Goal: Leave review/rating: Share an evaluation or opinion about a product, service, or content

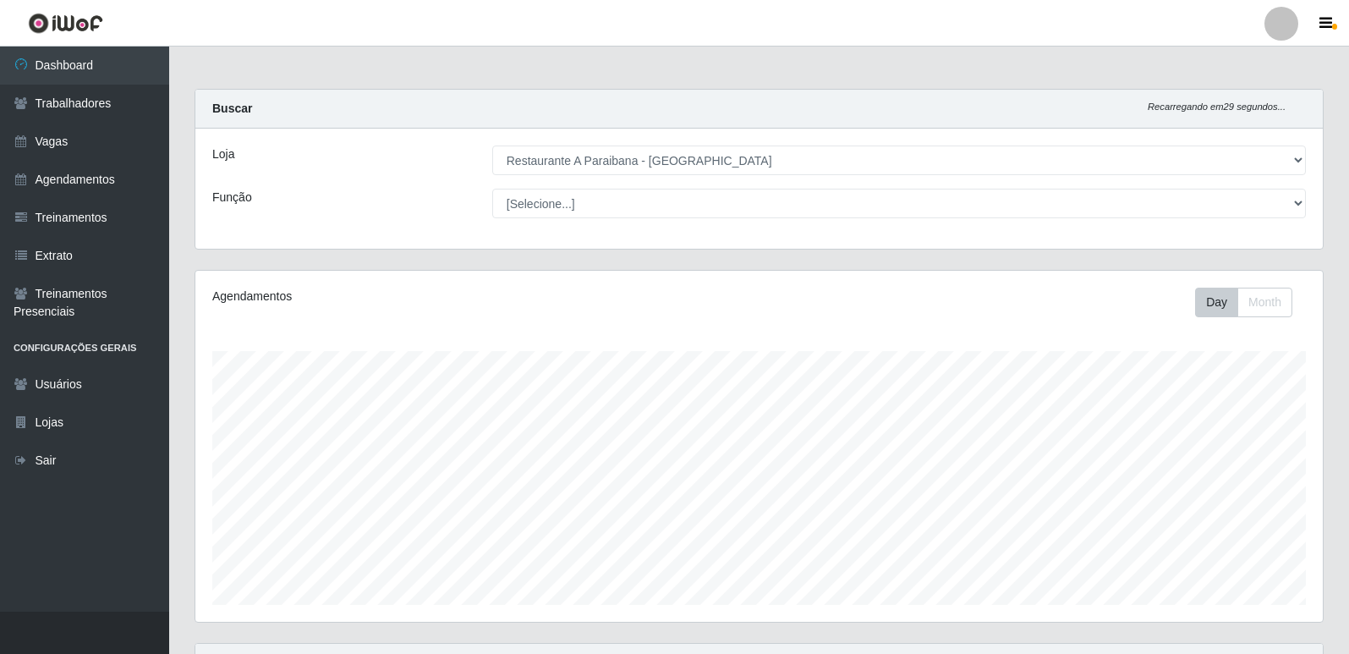
select select "342"
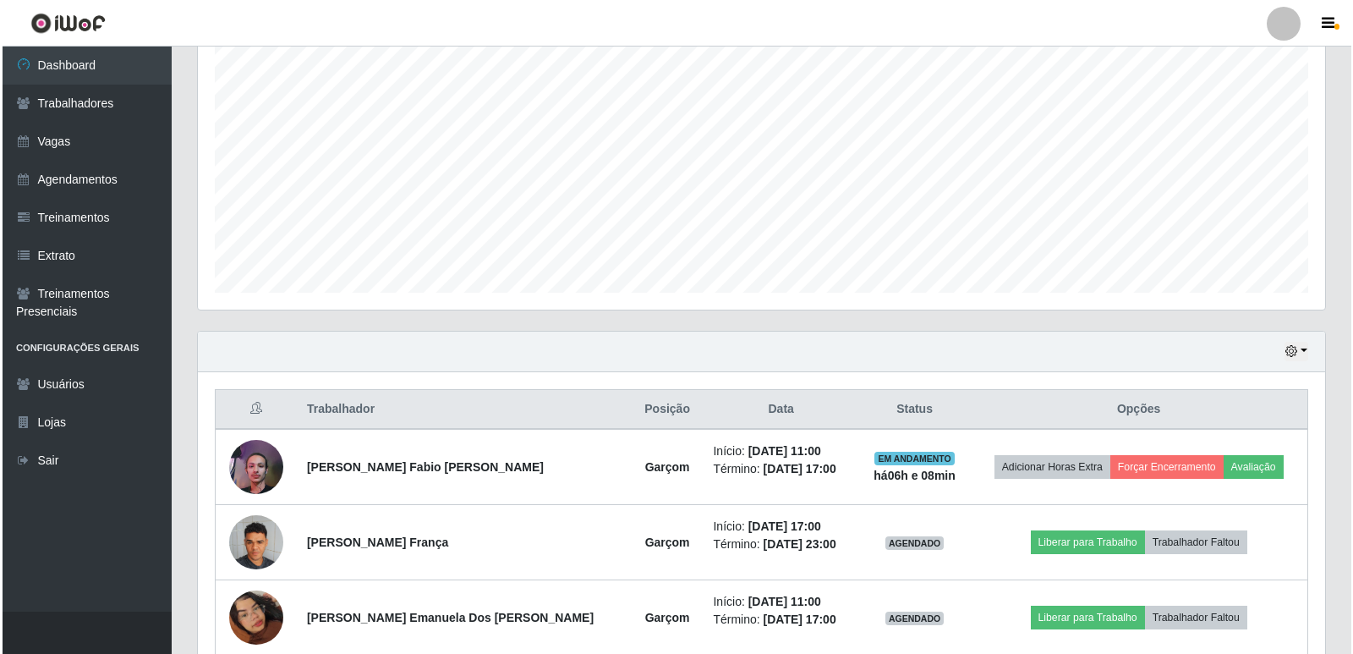
scroll to position [337, 0]
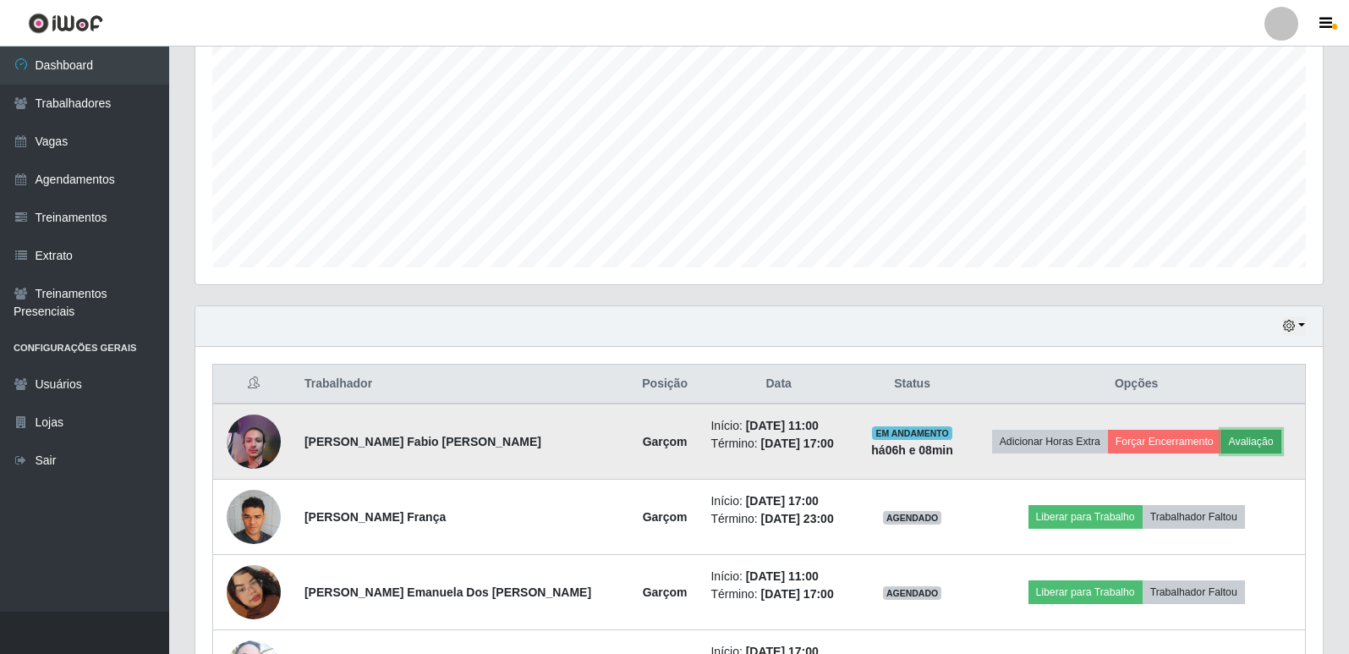
click at [1253, 436] on button "Avaliação" at bounding box center [1251, 442] width 60 height 24
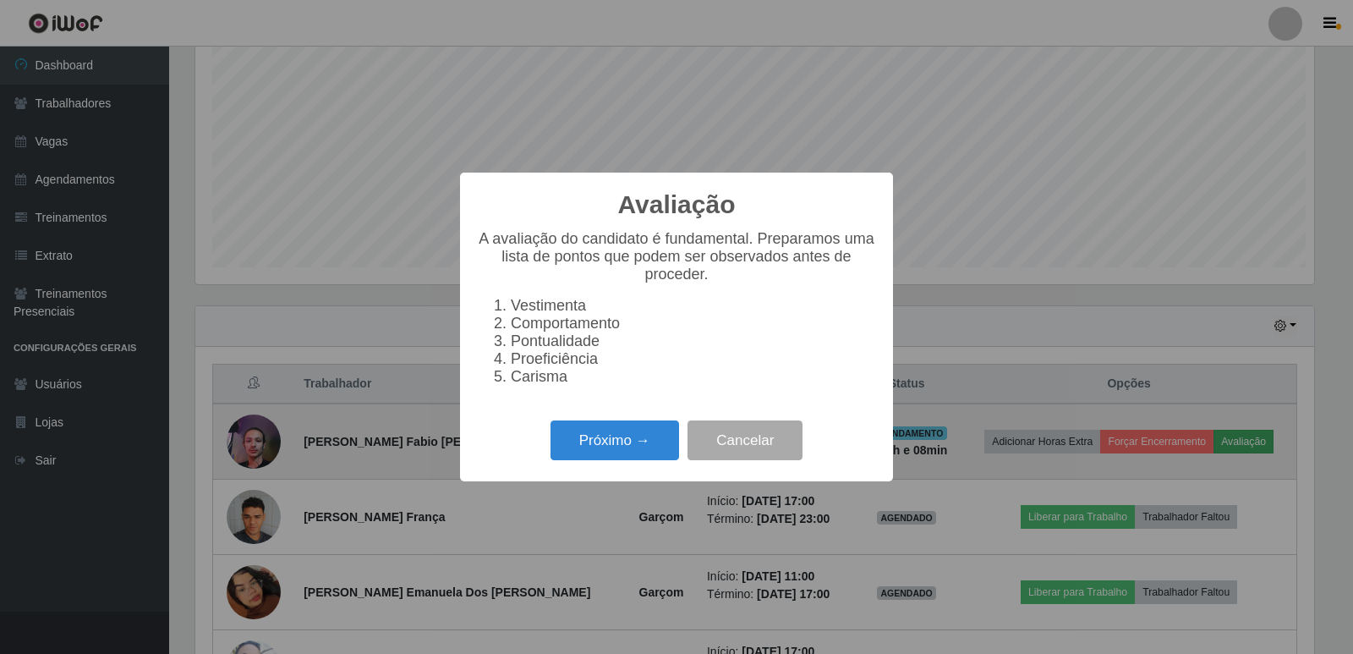
scroll to position [351, 1119]
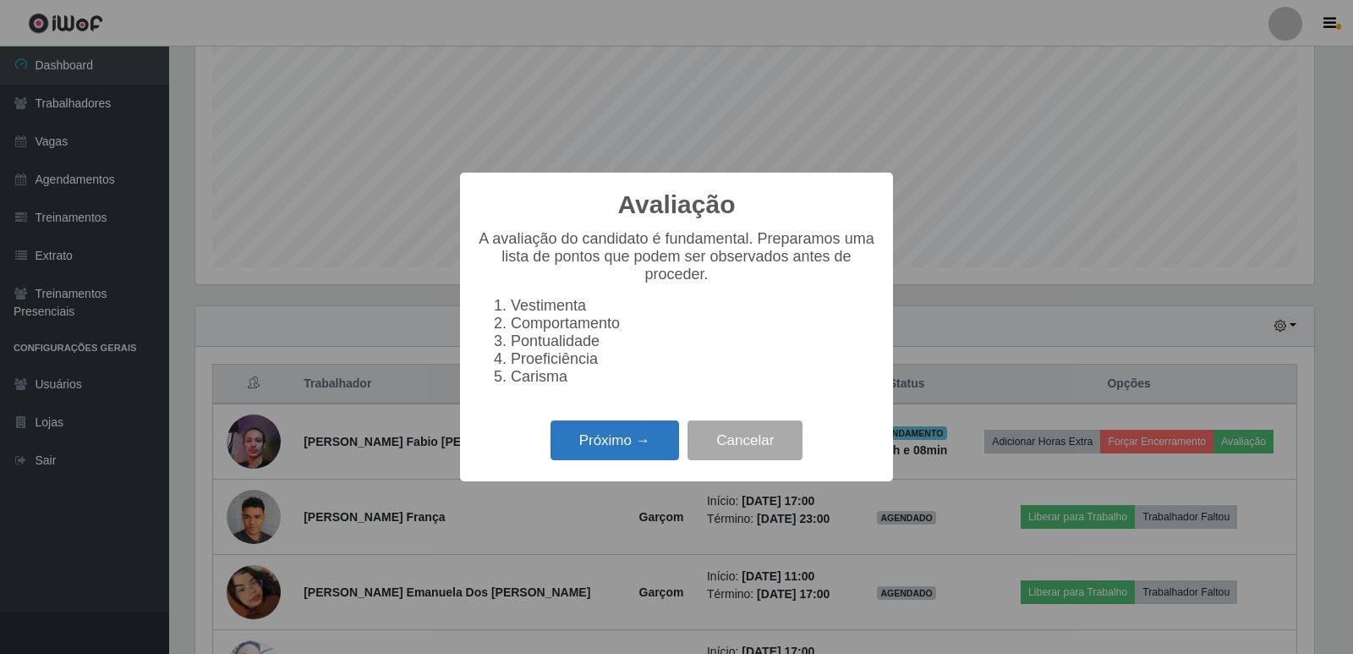
click at [641, 437] on button "Próximo →" at bounding box center [615, 440] width 129 height 40
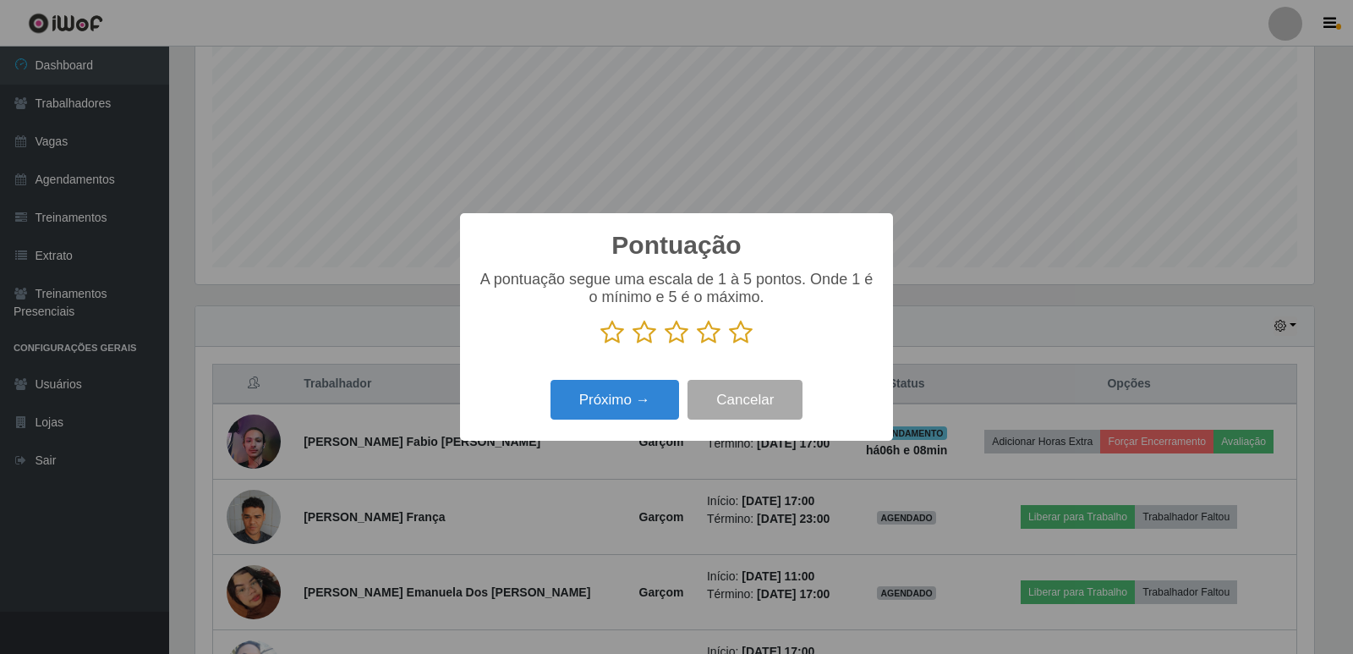
scroll to position [845497, 844729]
click at [733, 332] on icon at bounding box center [741, 332] width 24 height 25
click at [729, 345] on input "radio" at bounding box center [729, 345] width 0 height 0
click at [627, 392] on button "Próximo →" at bounding box center [615, 400] width 129 height 40
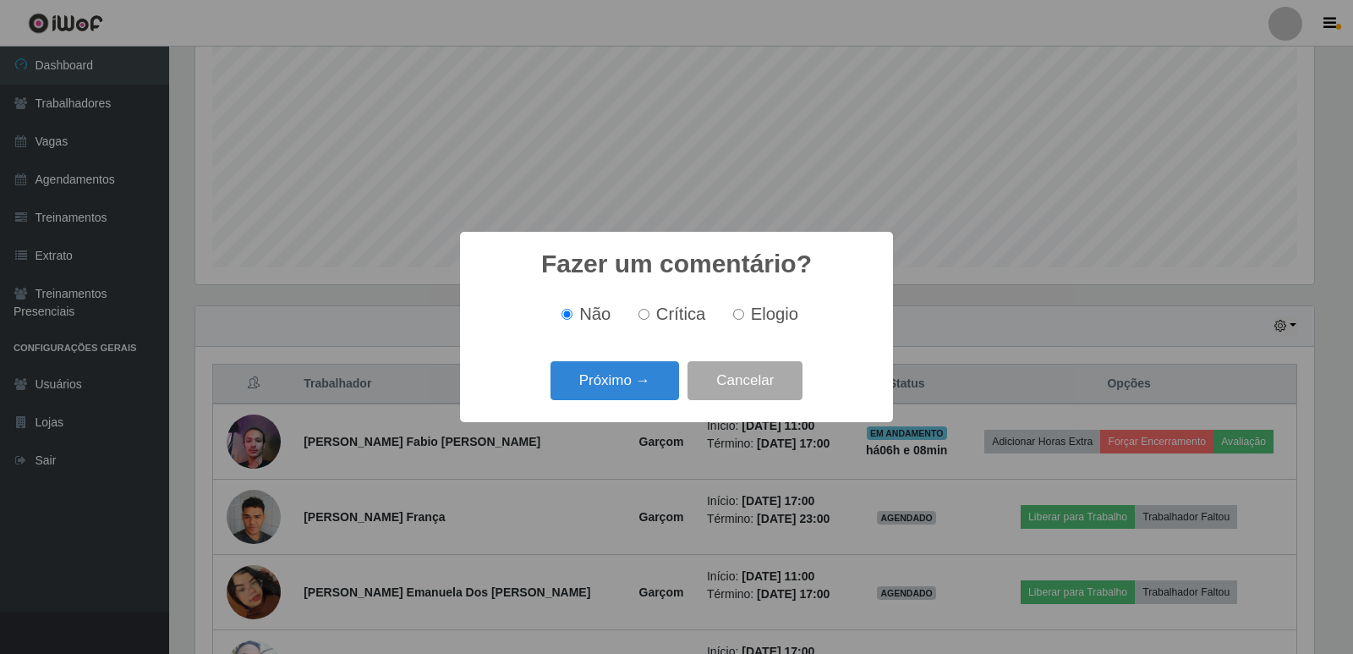
click at [735, 322] on label "Elogio" at bounding box center [763, 314] width 72 height 19
click at [735, 320] on input "Elogio" at bounding box center [738, 314] width 11 height 11
radio input "true"
click at [663, 391] on button "Próximo →" at bounding box center [615, 381] width 129 height 40
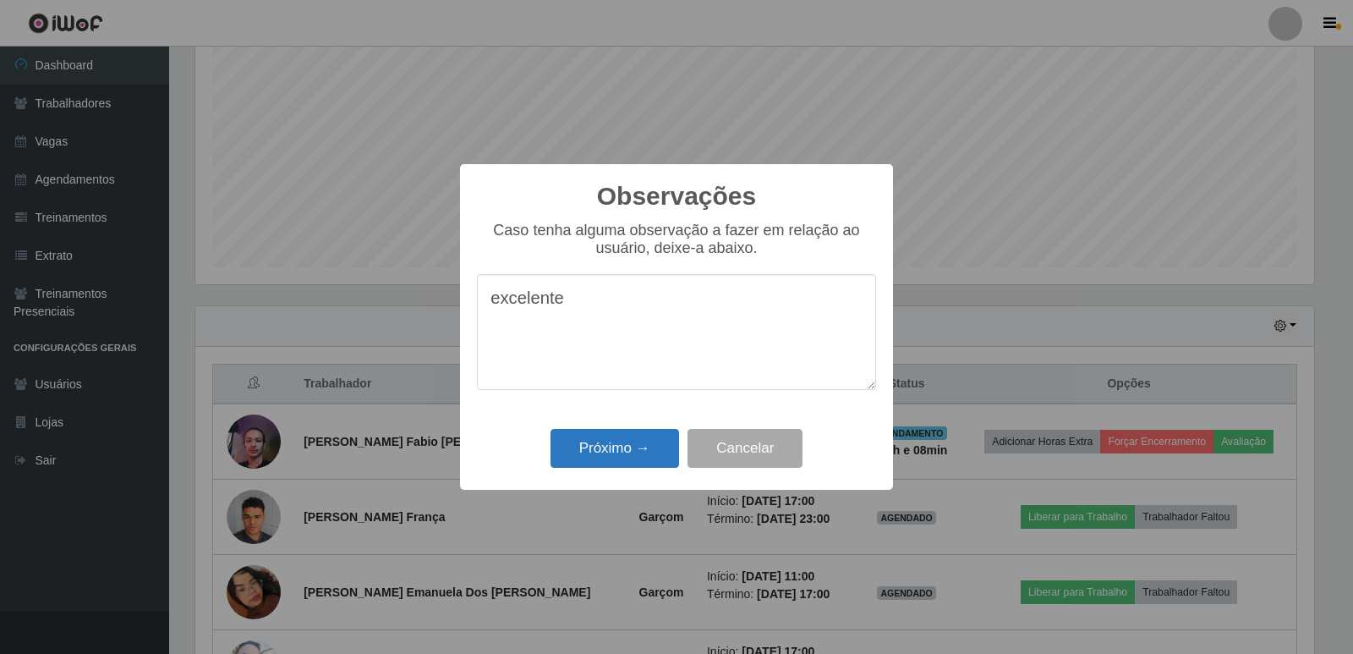
type textarea "excelente"
click at [645, 456] on button "Próximo →" at bounding box center [615, 449] width 129 height 40
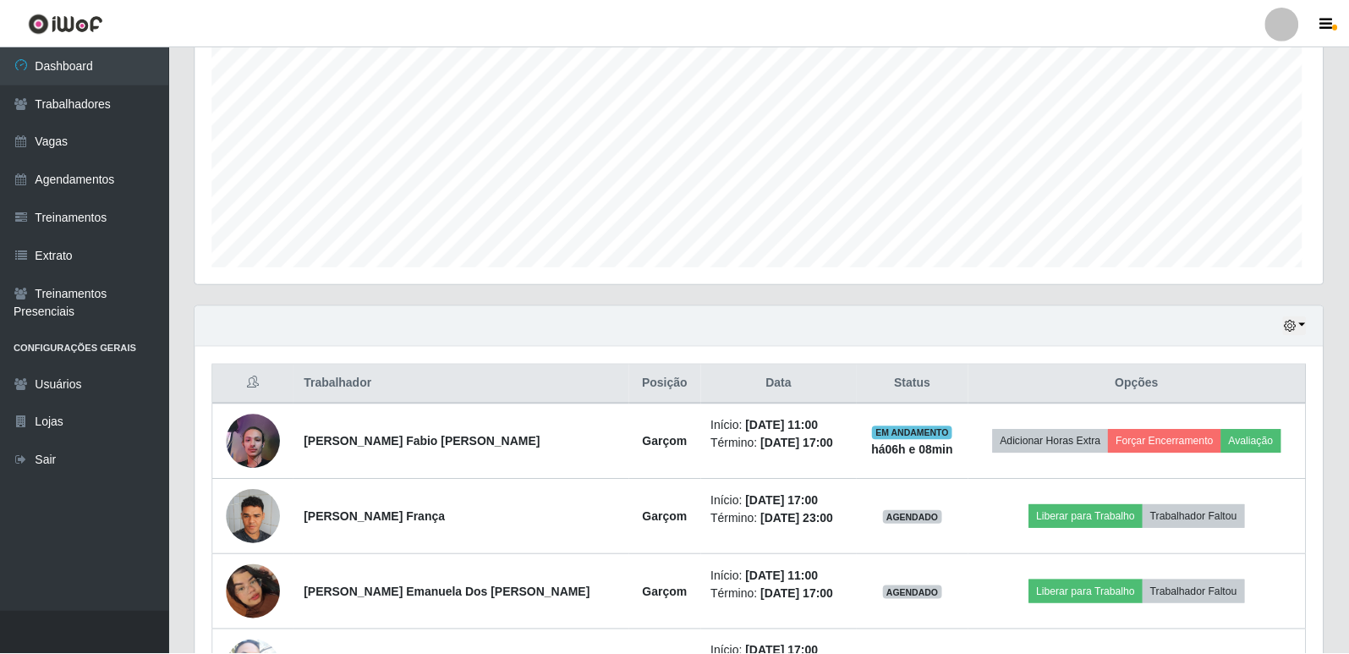
scroll to position [351, 1128]
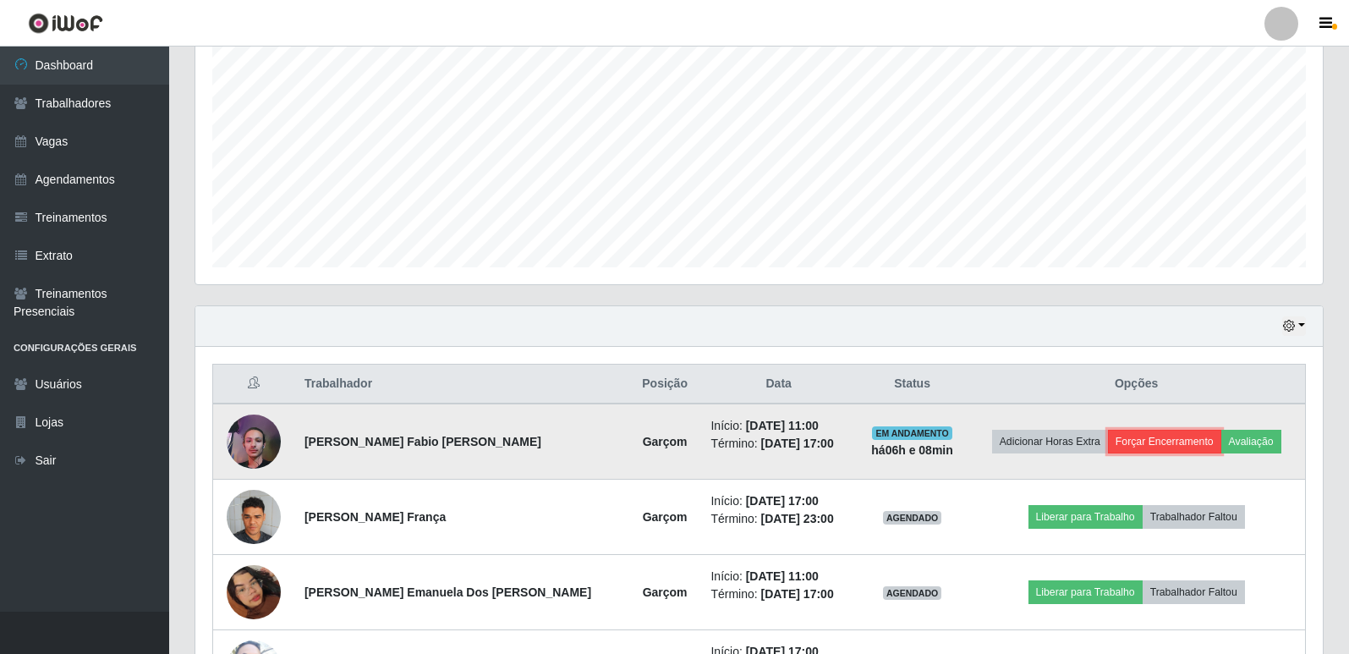
click at [1167, 446] on button "Forçar Encerramento" at bounding box center [1164, 442] width 113 height 24
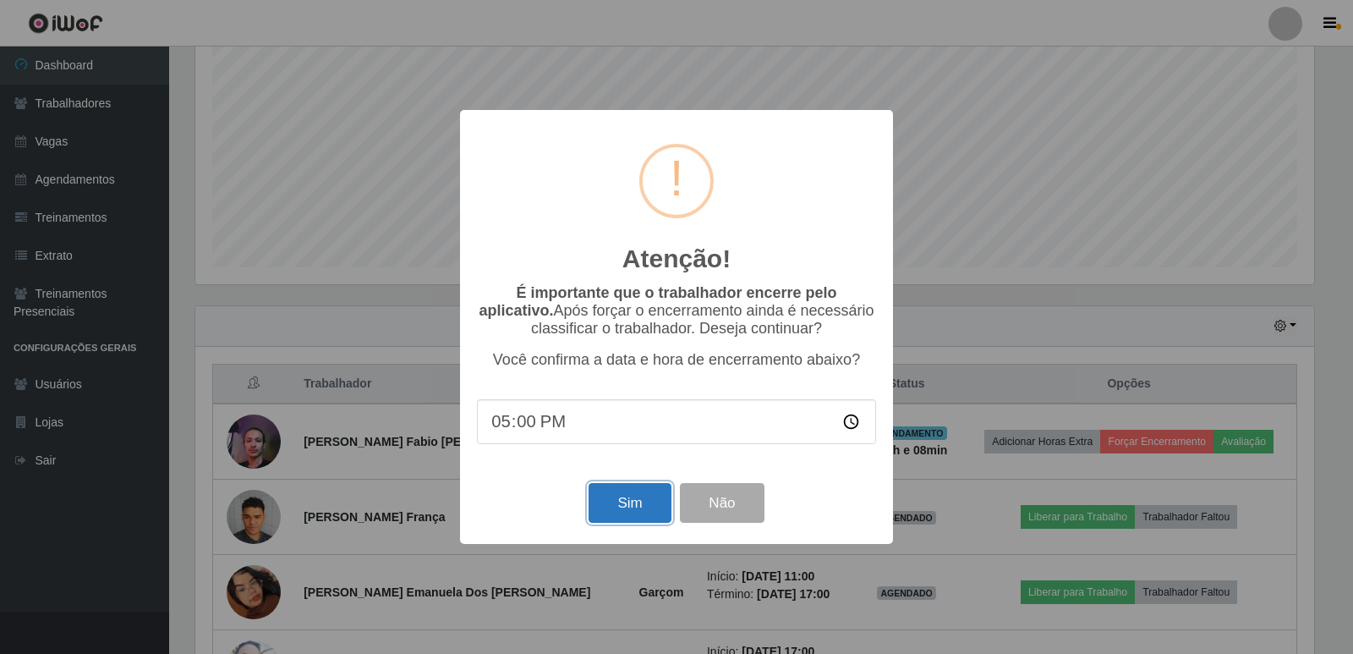
click at [654, 513] on button "Sim" at bounding box center [630, 503] width 82 height 40
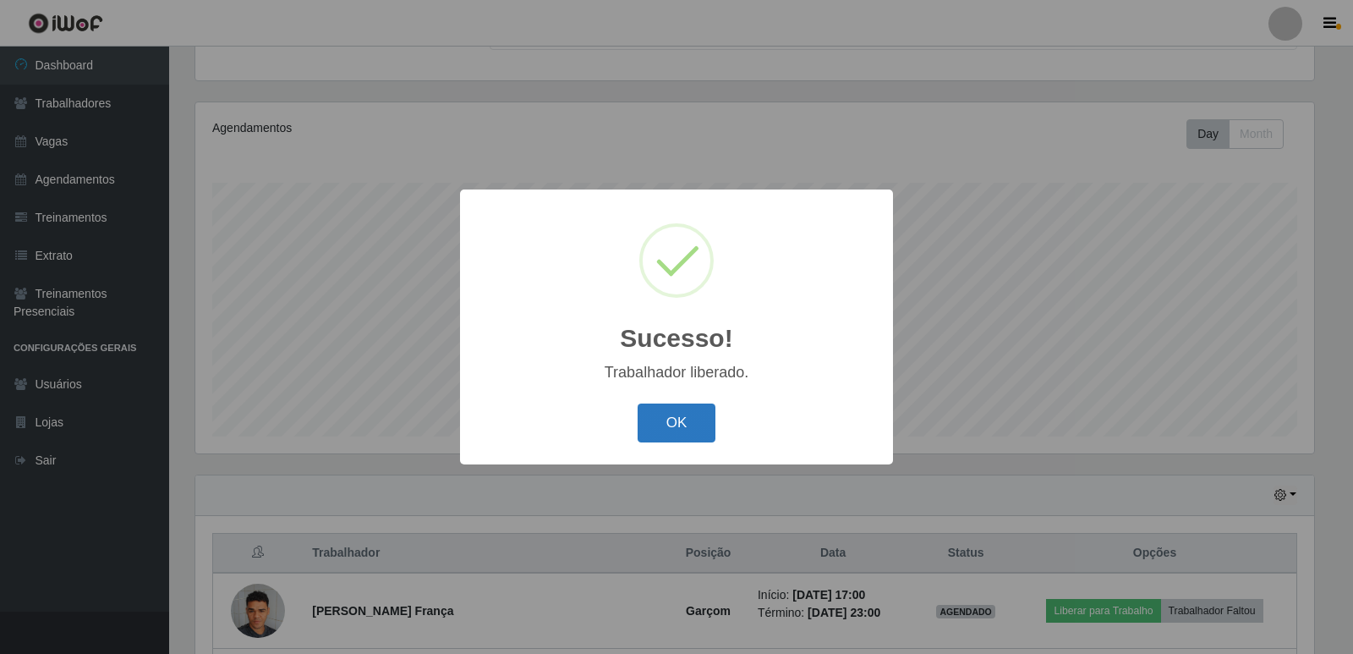
click at [653, 431] on button "OK" at bounding box center [677, 423] width 79 height 40
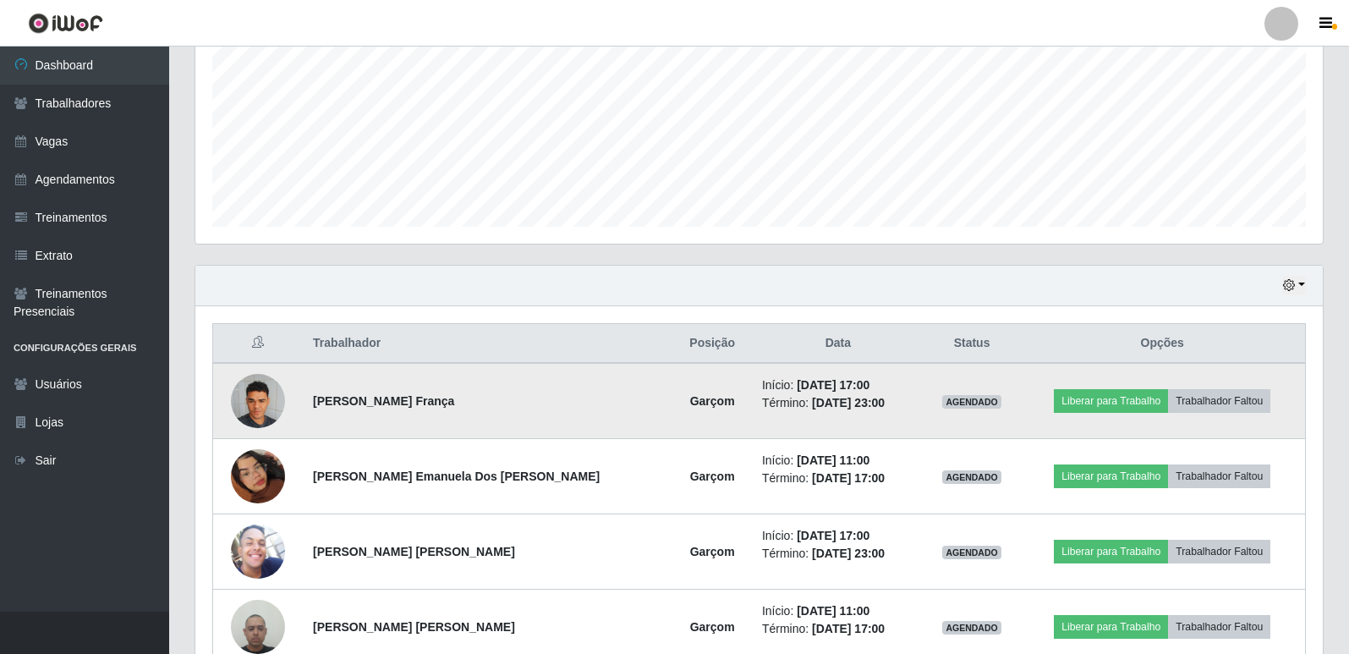
scroll to position [422, 0]
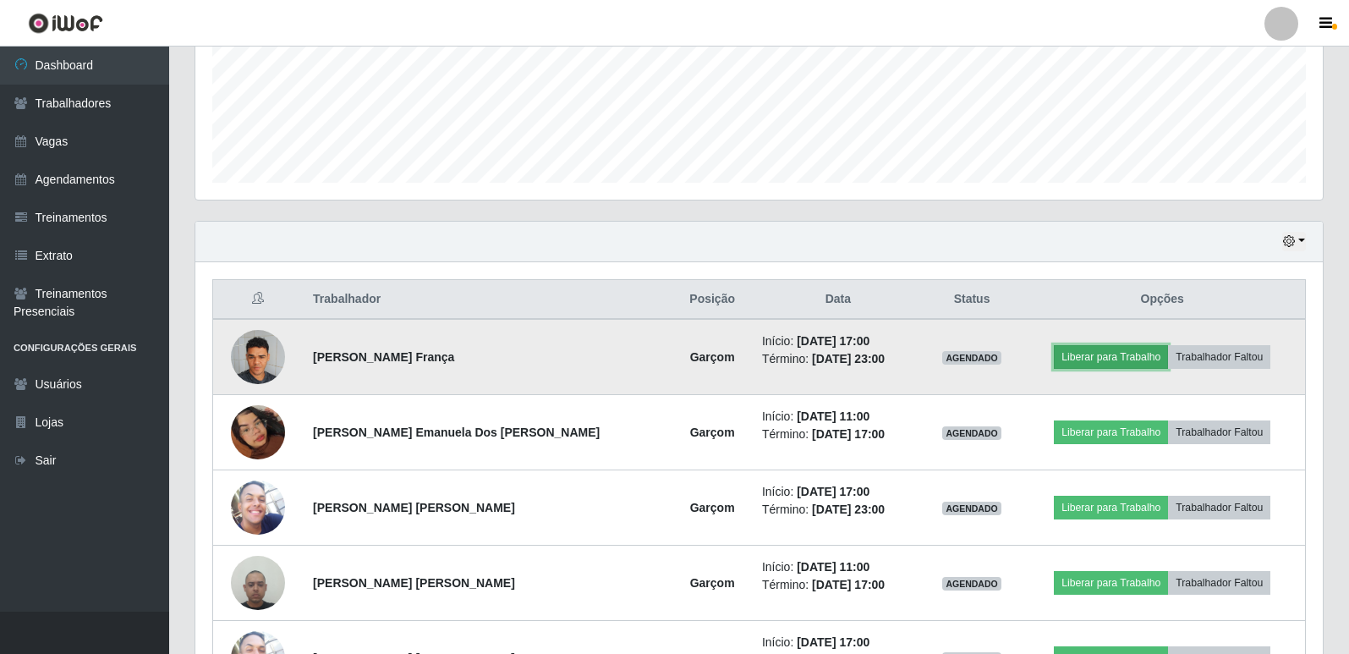
click at [1091, 354] on button "Liberar para Trabalho" at bounding box center [1111, 357] width 114 height 24
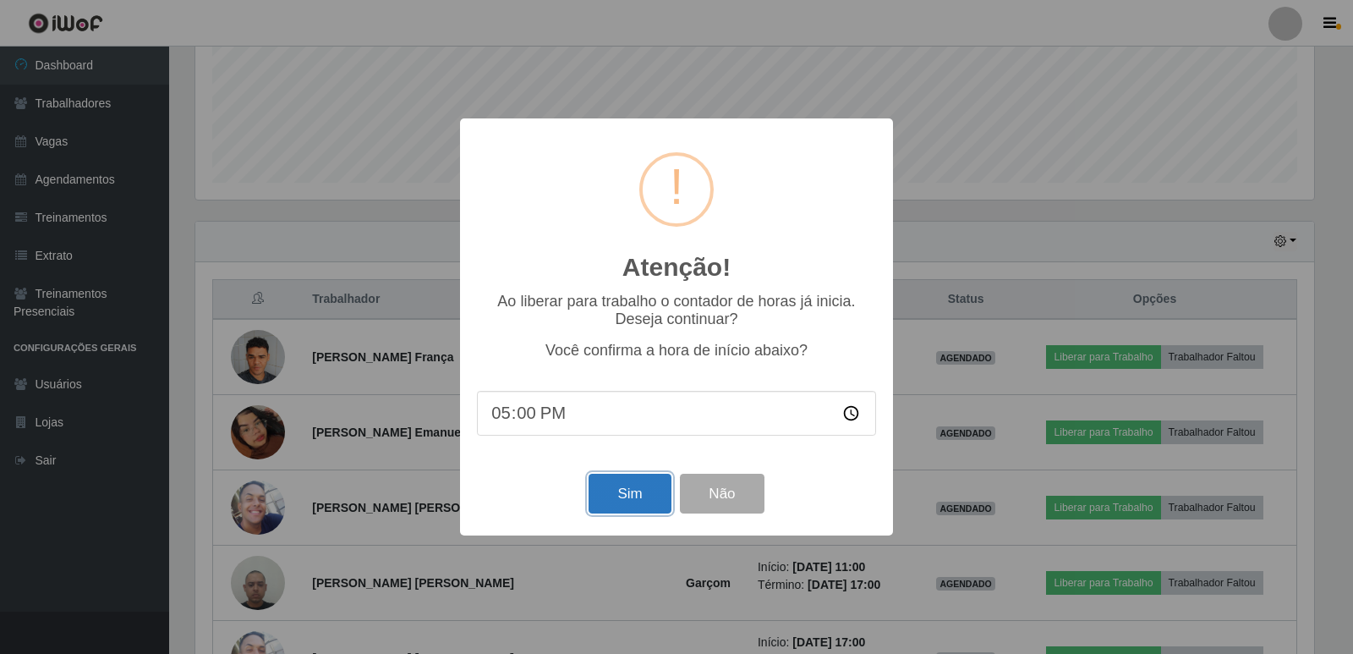
click at [629, 492] on button "Sim" at bounding box center [630, 494] width 82 height 40
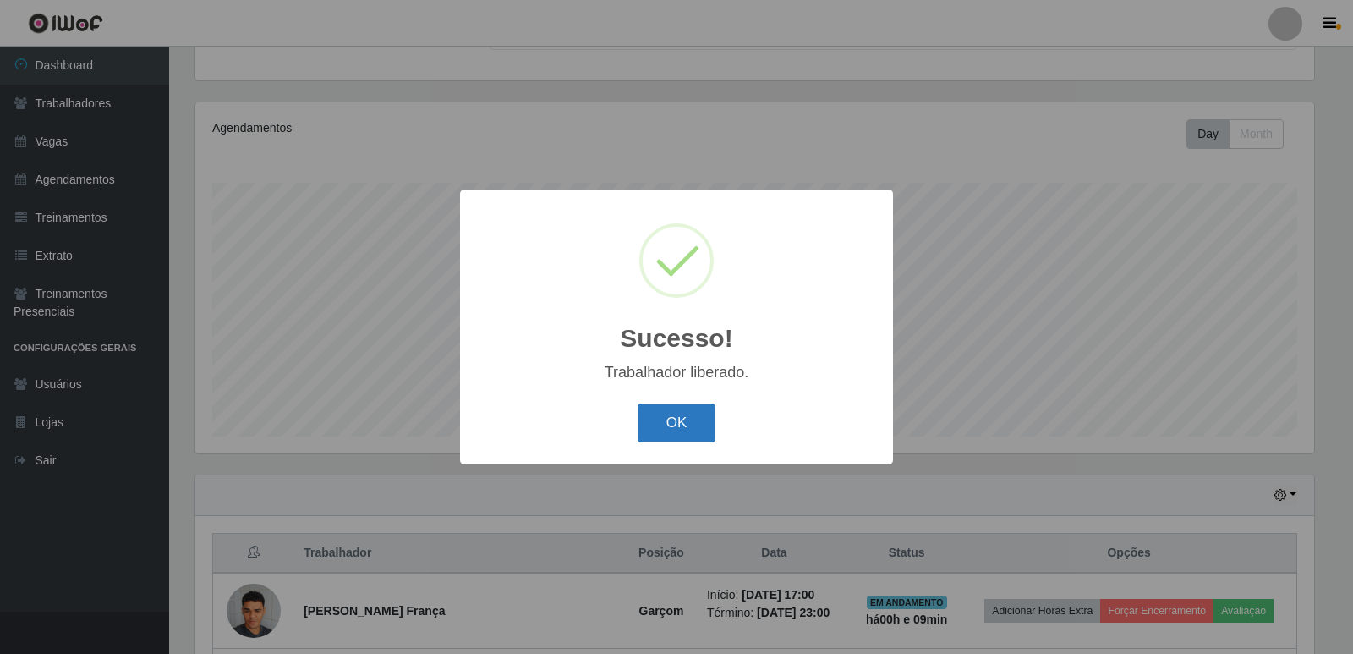
click at [682, 419] on button "OK" at bounding box center [677, 423] width 79 height 40
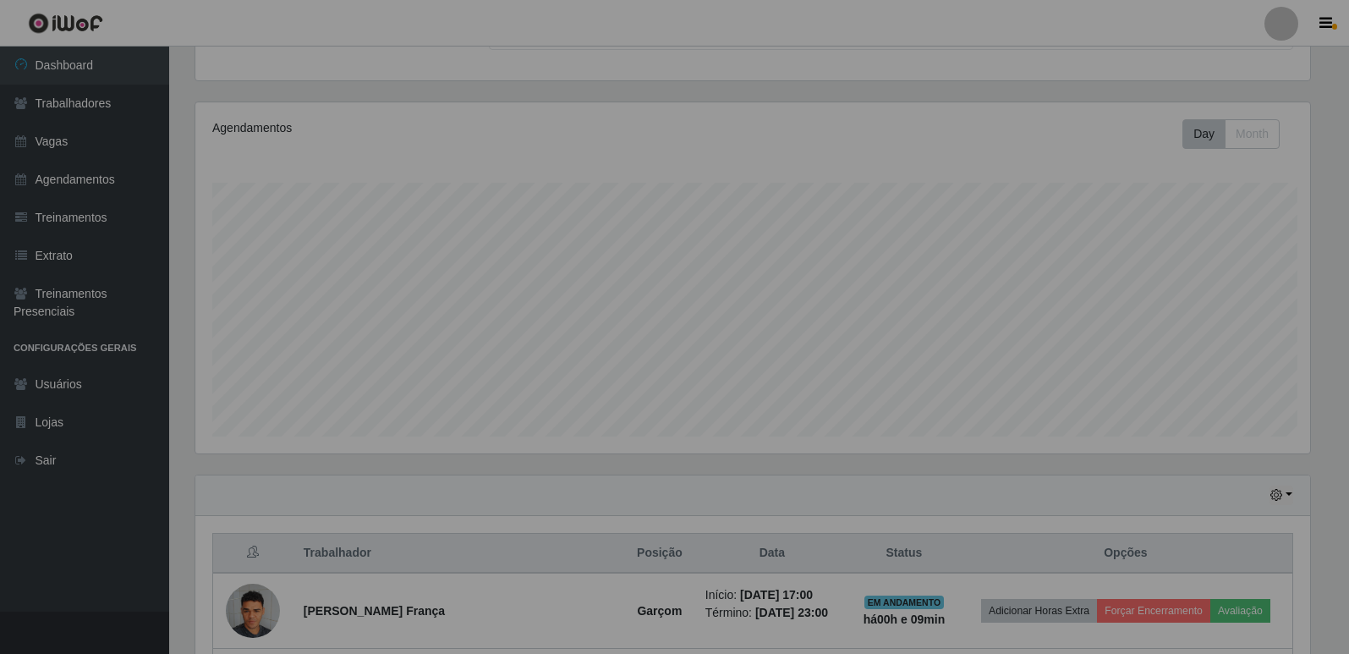
scroll to position [351, 1128]
